Goal: Transaction & Acquisition: Purchase product/service

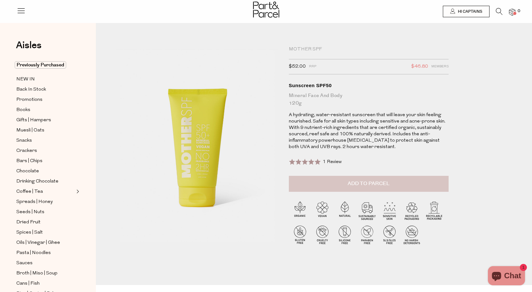
type input "[PERSON_NAME][EMAIL_ADDRESS][DOMAIN_NAME]"
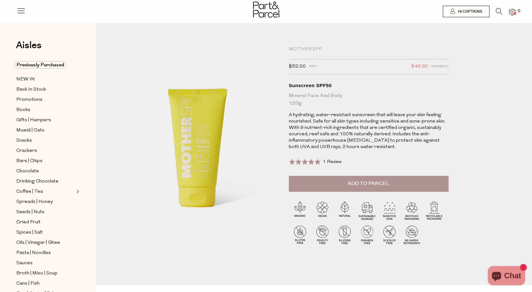
click at [376, 181] on span "Add to Parcel" at bounding box center [369, 183] width 42 height 7
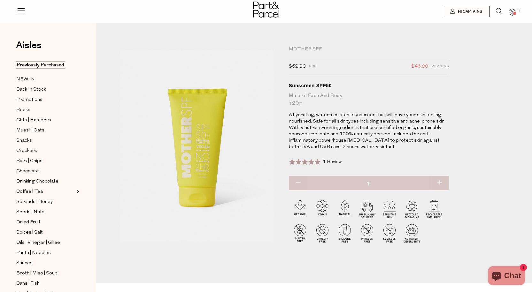
click at [510, 12] on img at bounding box center [512, 12] width 6 height 7
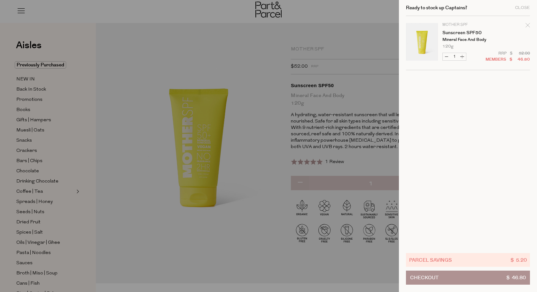
click at [103, 18] on div at bounding box center [268, 146] width 537 height 292
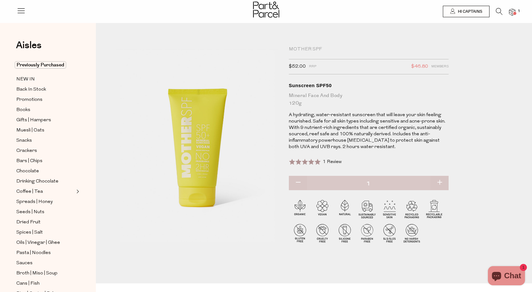
click at [497, 13] on icon at bounding box center [499, 11] width 7 height 7
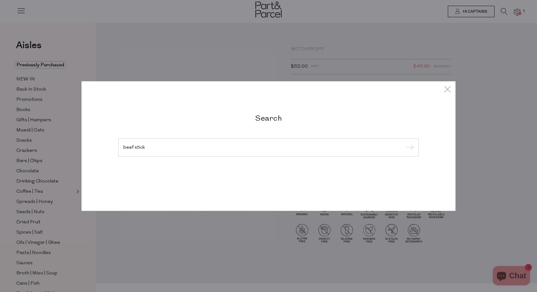
type input "beef stick"
click at [404, 143] on input "submit" at bounding box center [409, 148] width 10 height 10
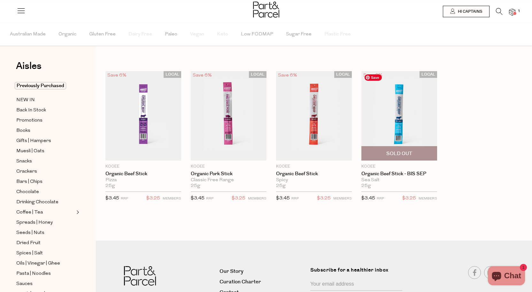
type input "[PERSON_NAME][EMAIL_ADDRESS][DOMAIN_NAME]"
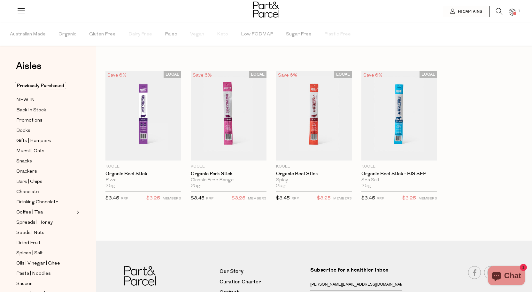
click at [517, 15] on div at bounding box center [266, 10] width 532 height 21
click at [512, 11] on img at bounding box center [512, 12] width 6 height 7
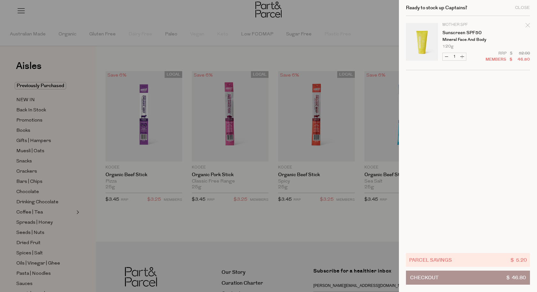
click at [482, 279] on button "Checkout $ 46.80" at bounding box center [468, 278] width 124 height 14
